Goal: Task Accomplishment & Management: Complete application form

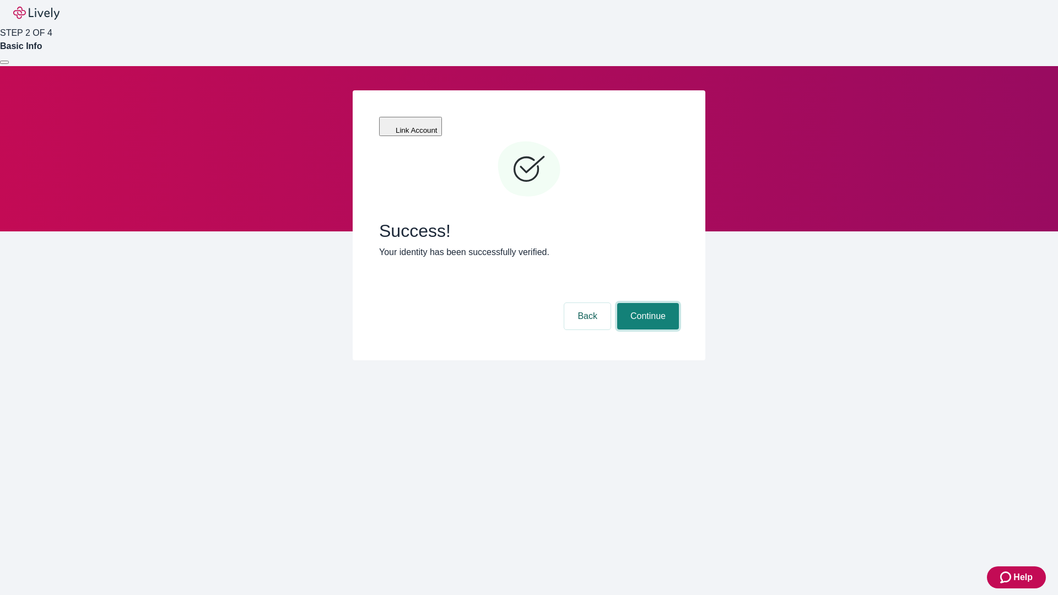
click at [646, 303] on button "Continue" at bounding box center [648, 316] width 62 height 26
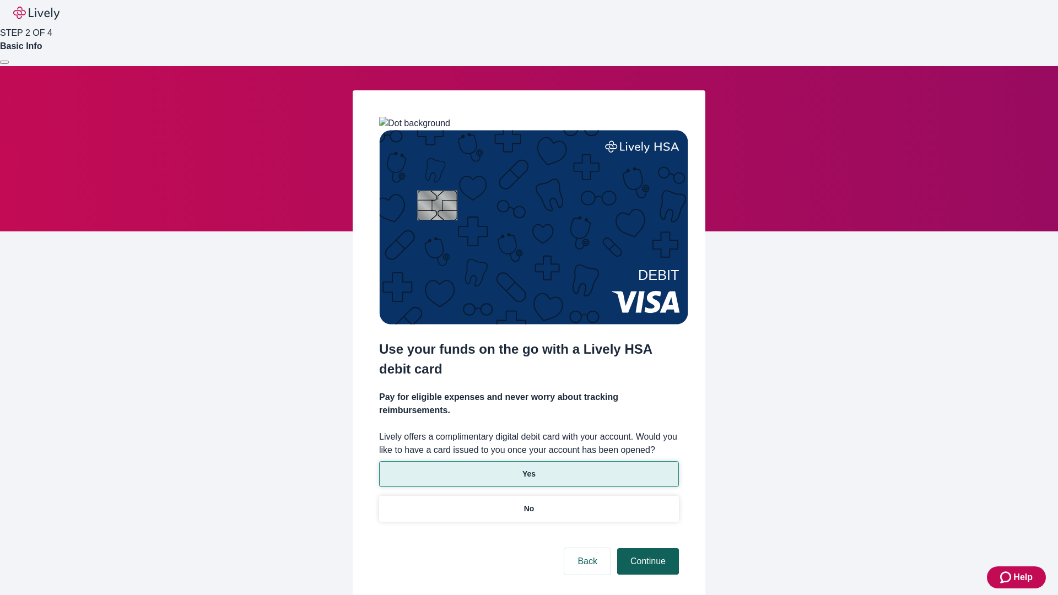
click at [529, 503] on p "No" at bounding box center [529, 509] width 10 height 12
click at [646, 548] on button "Continue" at bounding box center [648, 561] width 62 height 26
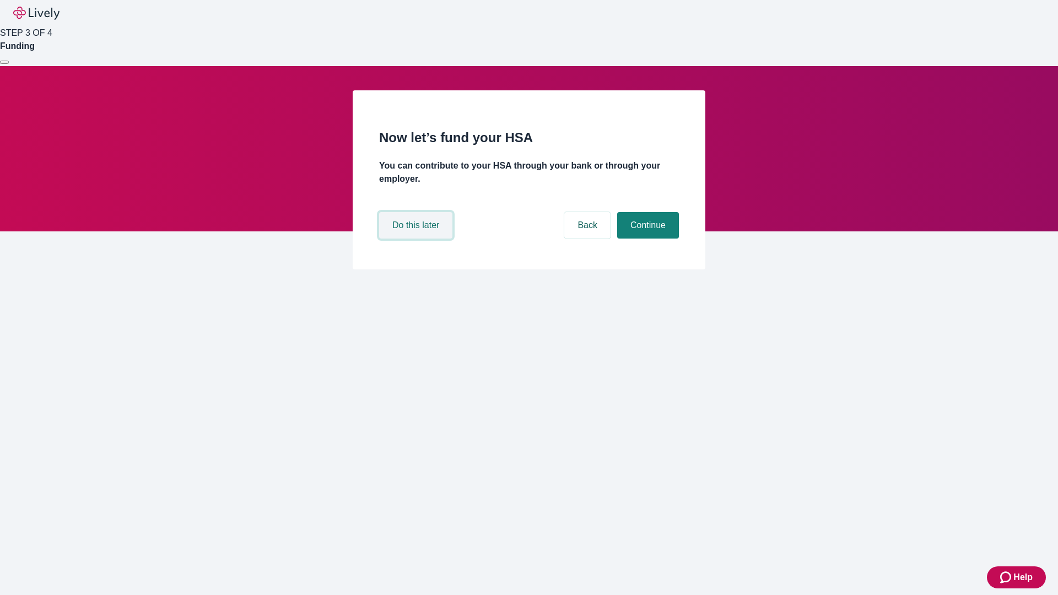
click at [417, 239] on button "Do this later" at bounding box center [415, 225] width 73 height 26
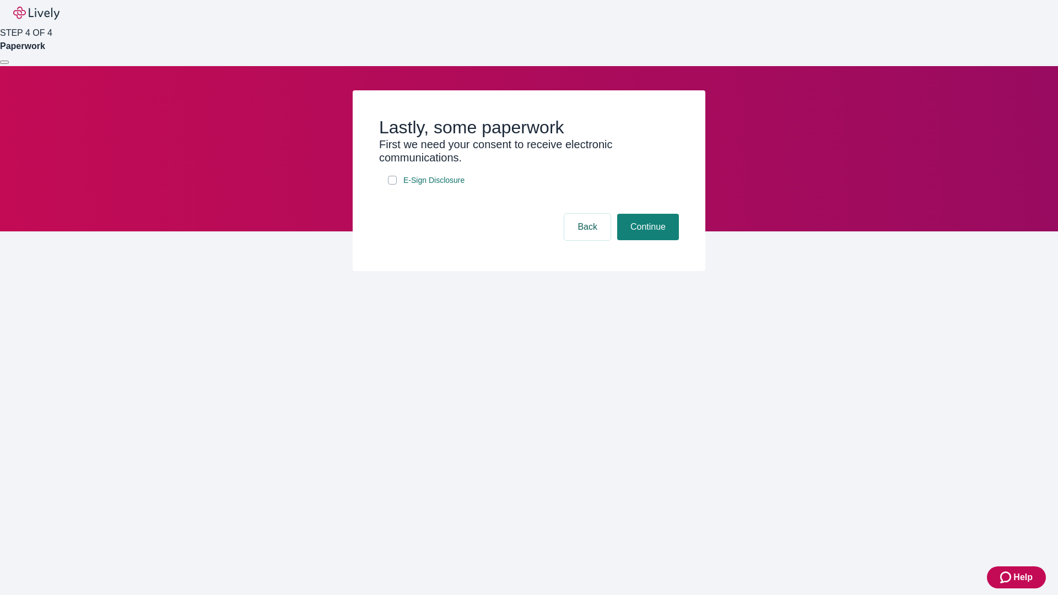
click at [392, 185] on input "E-Sign Disclosure" at bounding box center [392, 180] width 9 height 9
checkbox input "true"
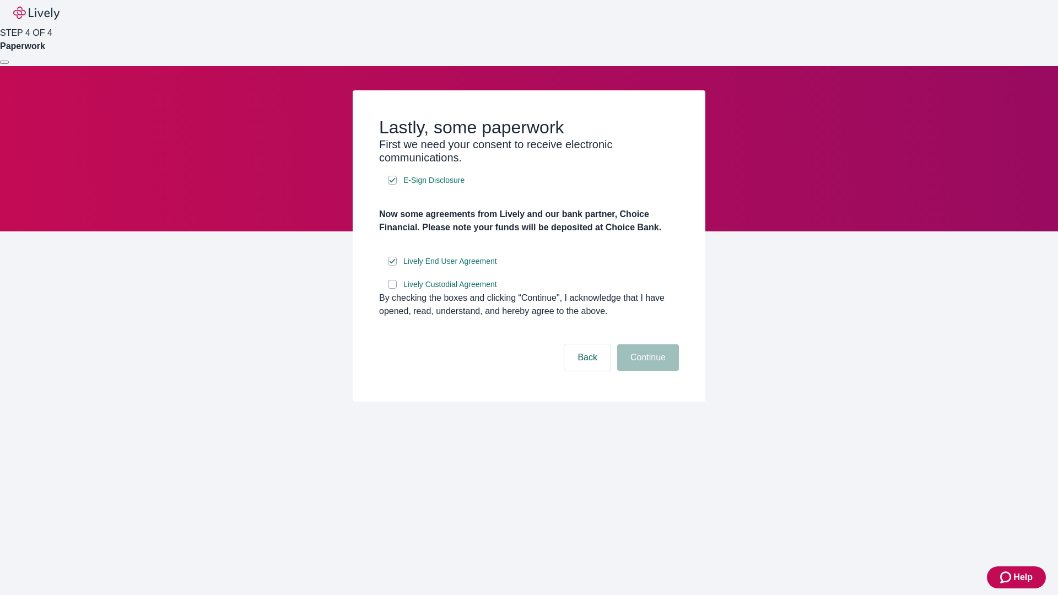
click at [392, 289] on input "Lively Custodial Agreement" at bounding box center [392, 284] width 9 height 9
checkbox input "true"
click at [646, 371] on button "Continue" at bounding box center [648, 357] width 62 height 26
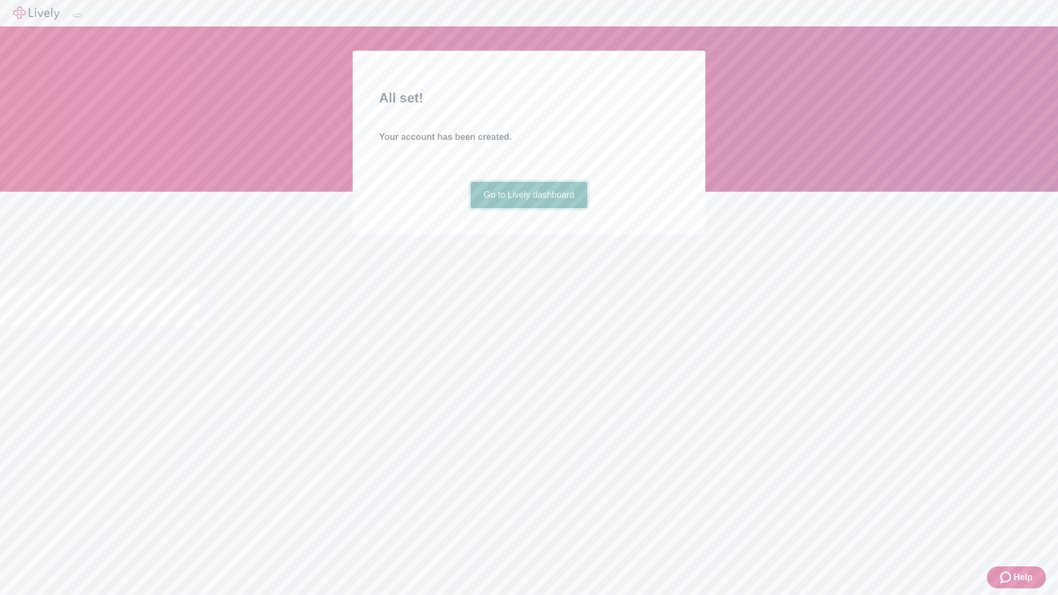
click at [529, 208] on link "Go to Lively dashboard" at bounding box center [529, 195] width 117 height 26
